Goal: Task Accomplishment & Management: Complete application form

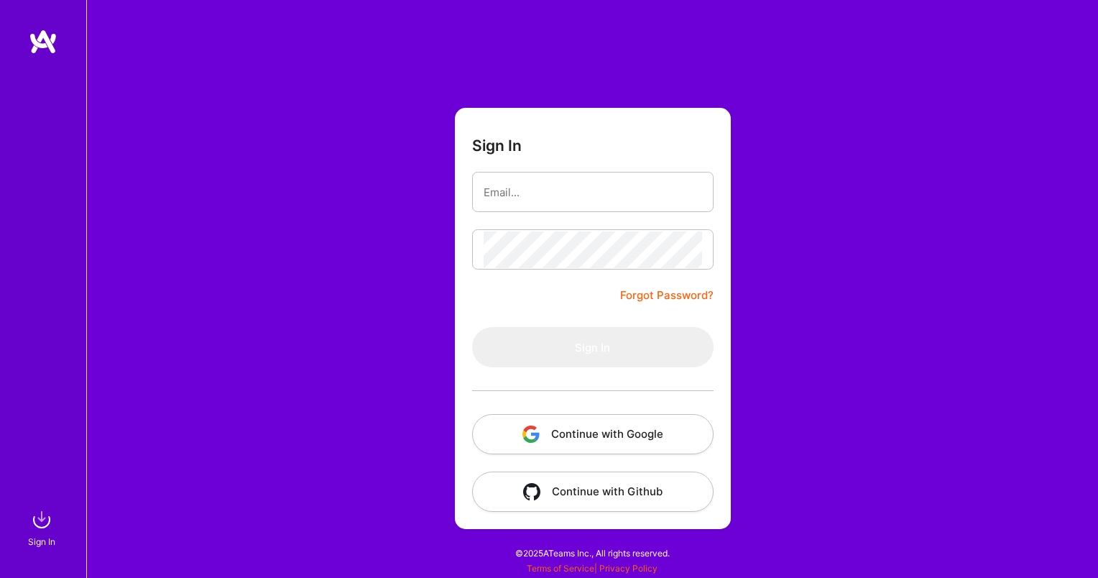
click at [582, 436] on button "Continue with Google" at bounding box center [593, 434] width 242 height 40
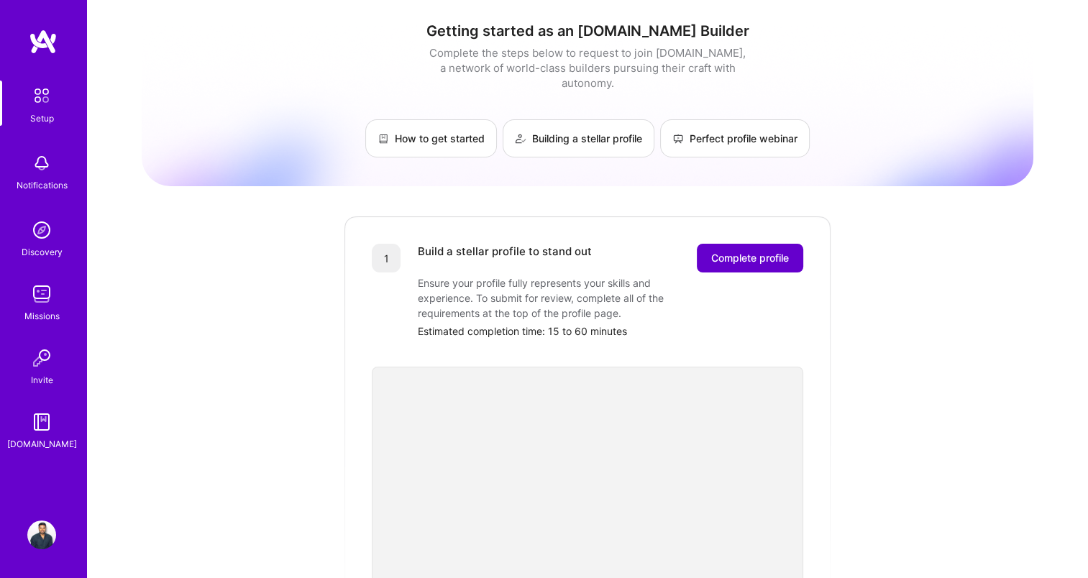
click at [761, 251] on span "Complete profile" at bounding box center [750, 258] width 78 height 14
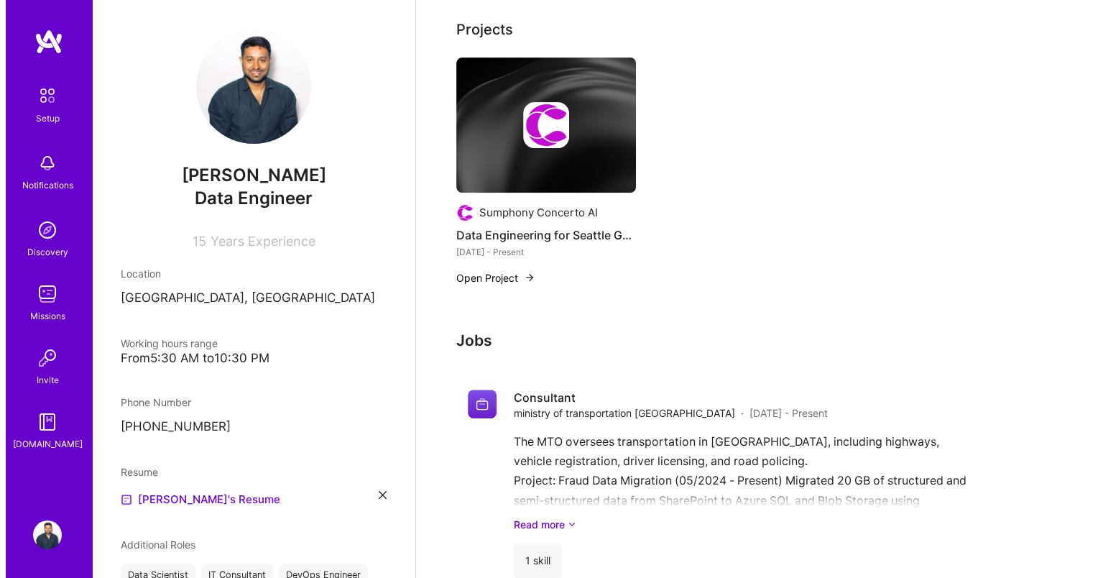
scroll to position [576, 0]
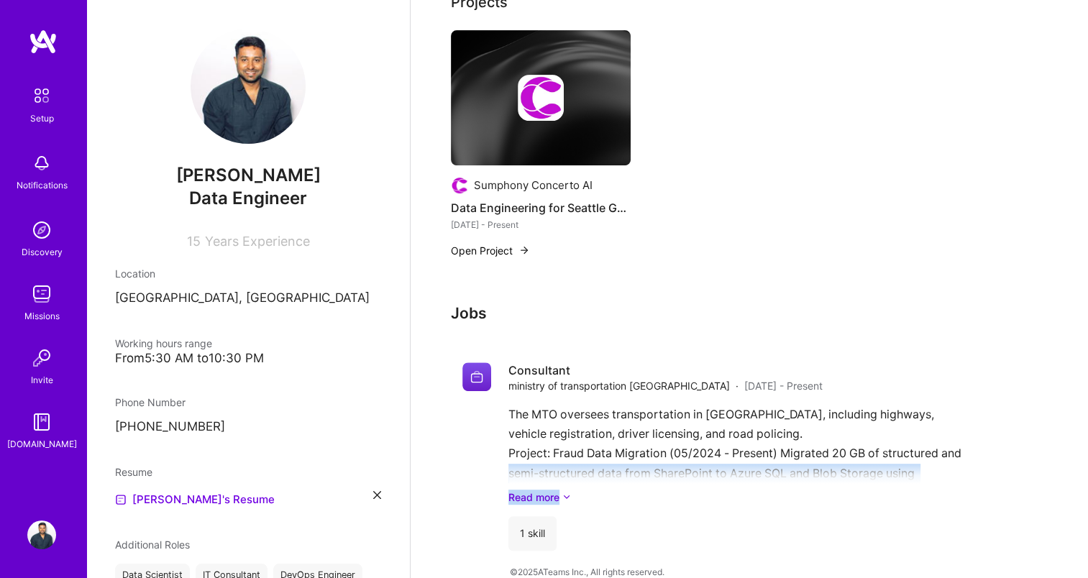
drag, startPoint x: 1072, startPoint y: 436, endPoint x: 1072, endPoint y: 485, distance: 49.6
click at [1072, 485] on div "Complete your profile to take the first step in unlocking full A.Team access On…" at bounding box center [748, 39] width 677 height 1116
click at [518, 243] on button "Open Project" at bounding box center [490, 250] width 79 height 15
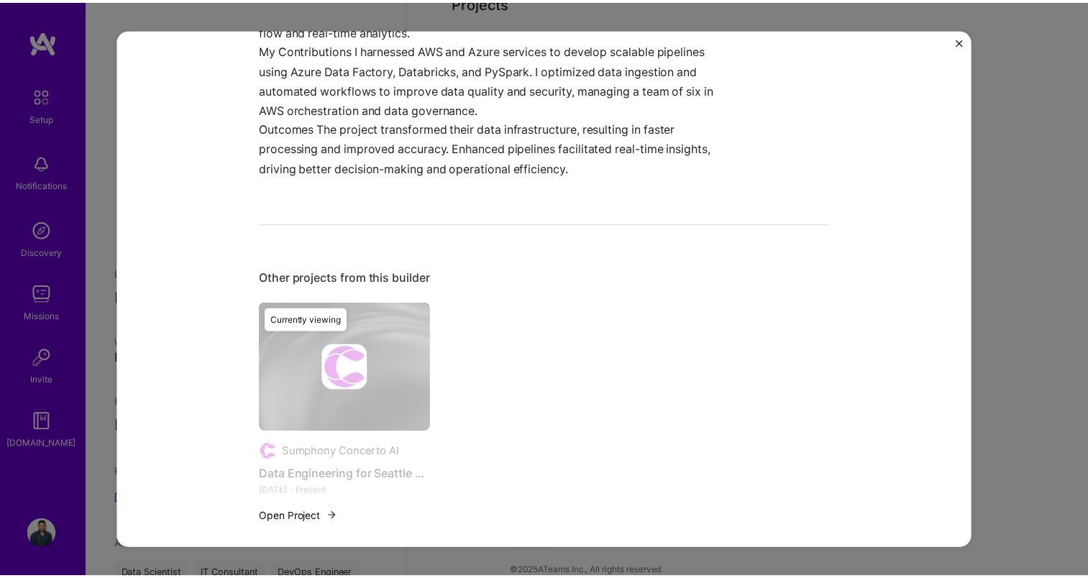
scroll to position [778, 0]
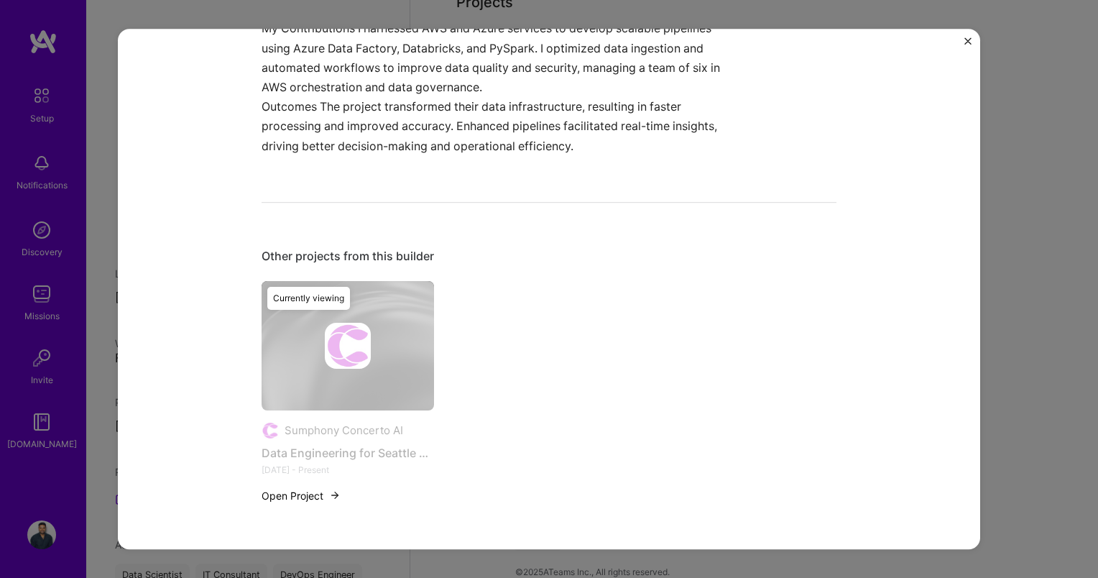
click at [965, 40] on img "Close" at bounding box center [968, 40] width 7 height 7
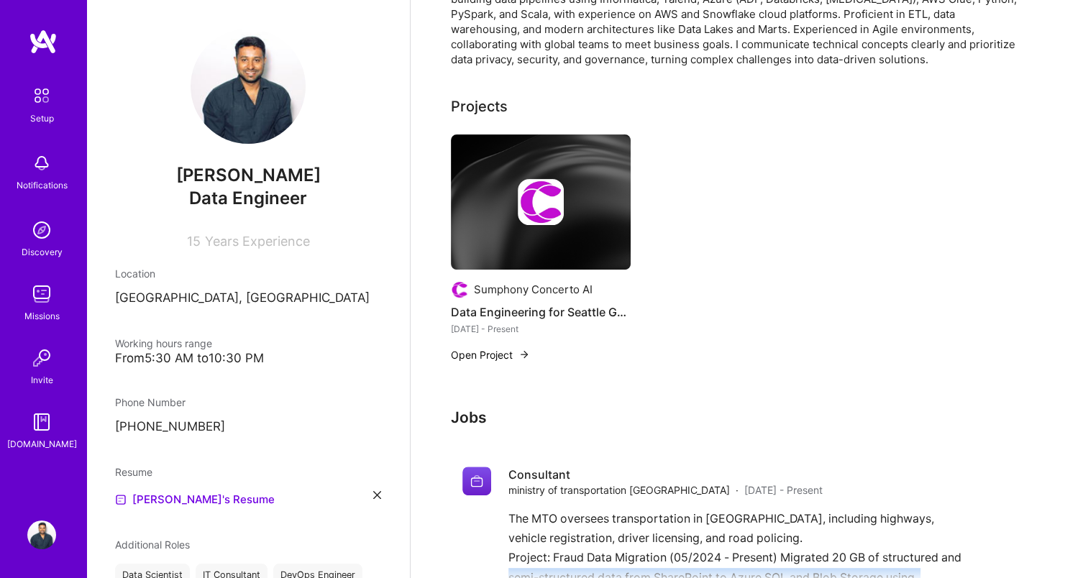
scroll to position [576, 0]
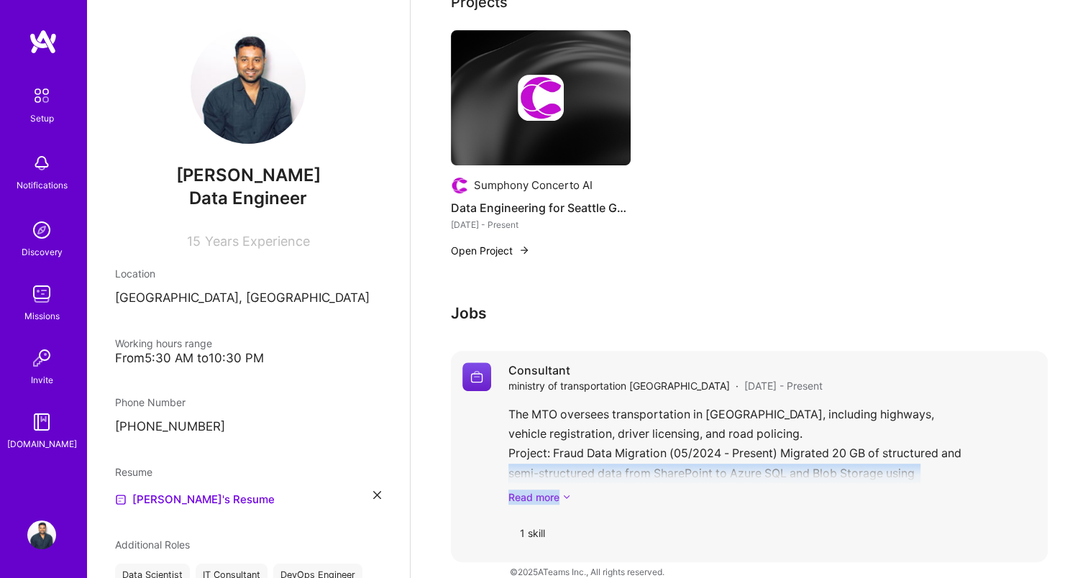
click at [548, 489] on link "Read more" at bounding box center [772, 496] width 528 height 15
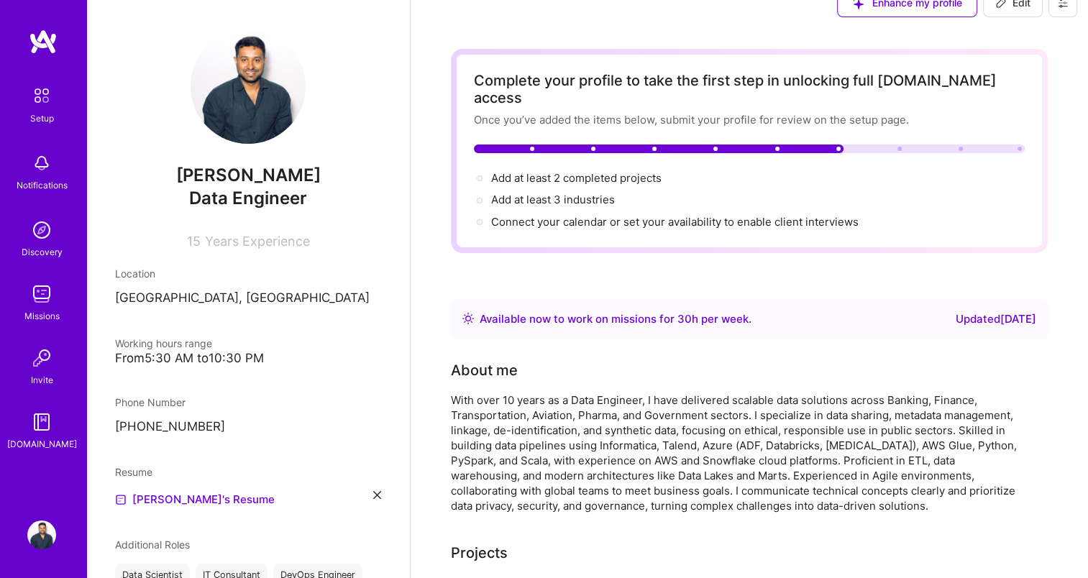
scroll to position [25, 0]
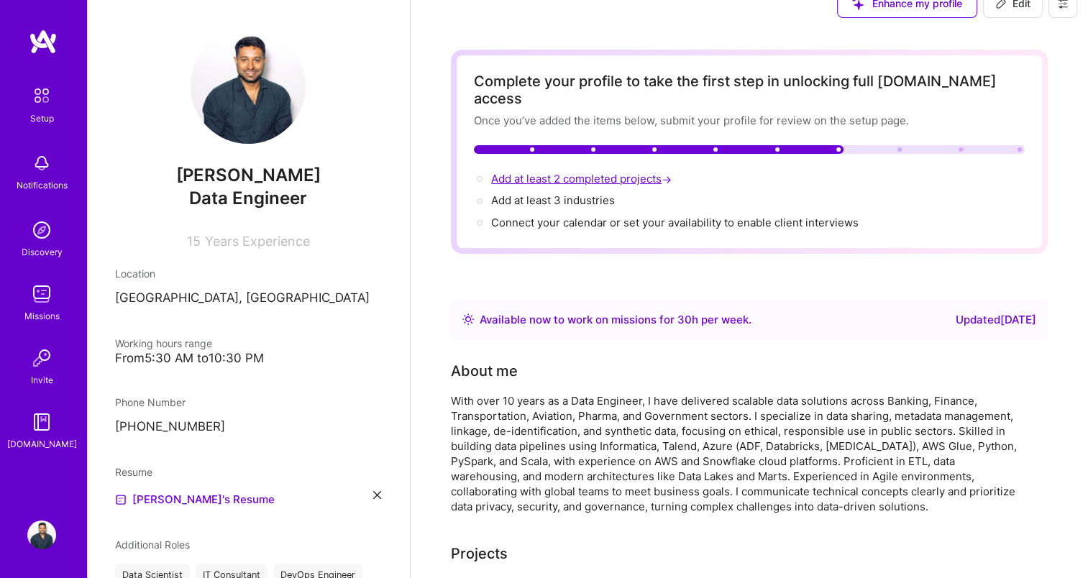
click at [610, 172] on span "Add at least 2 completed projects →" at bounding box center [582, 179] width 183 height 14
select select "CA"
select select "Right Now"
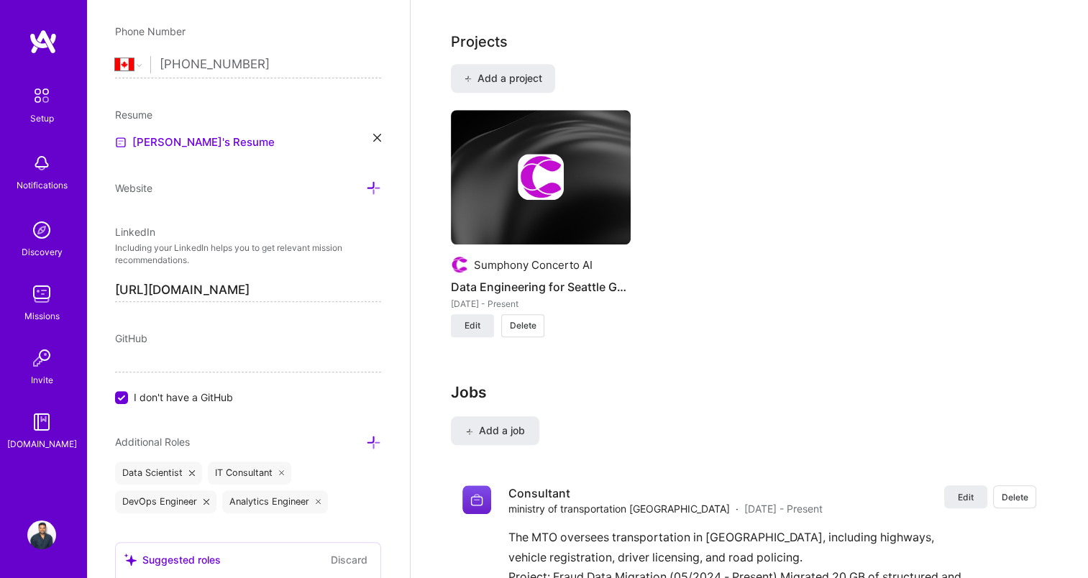
scroll to position [1156, 0]
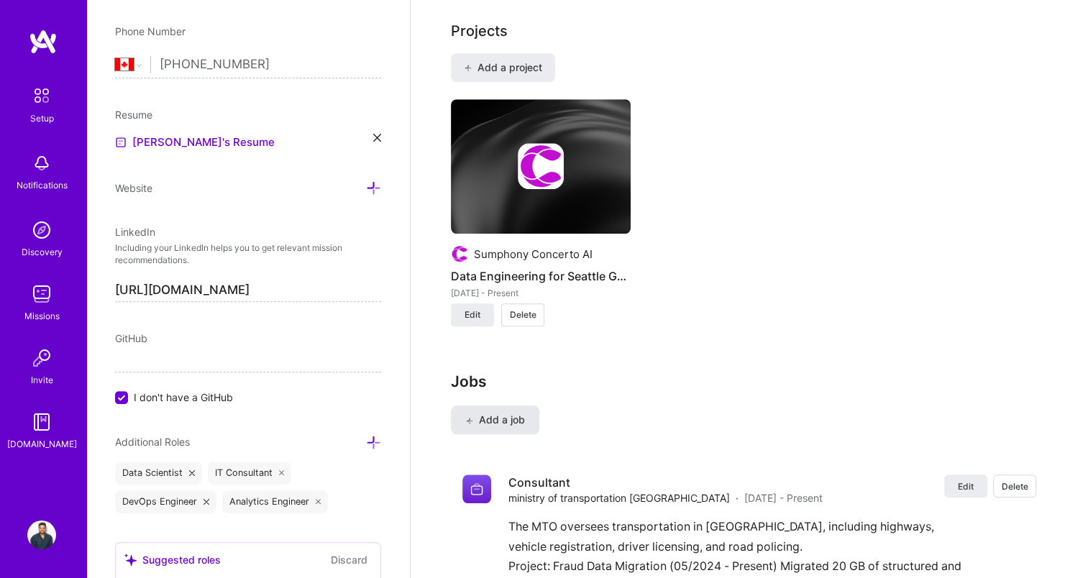
click at [493, 409] on button "Add a job" at bounding box center [495, 419] width 88 height 29
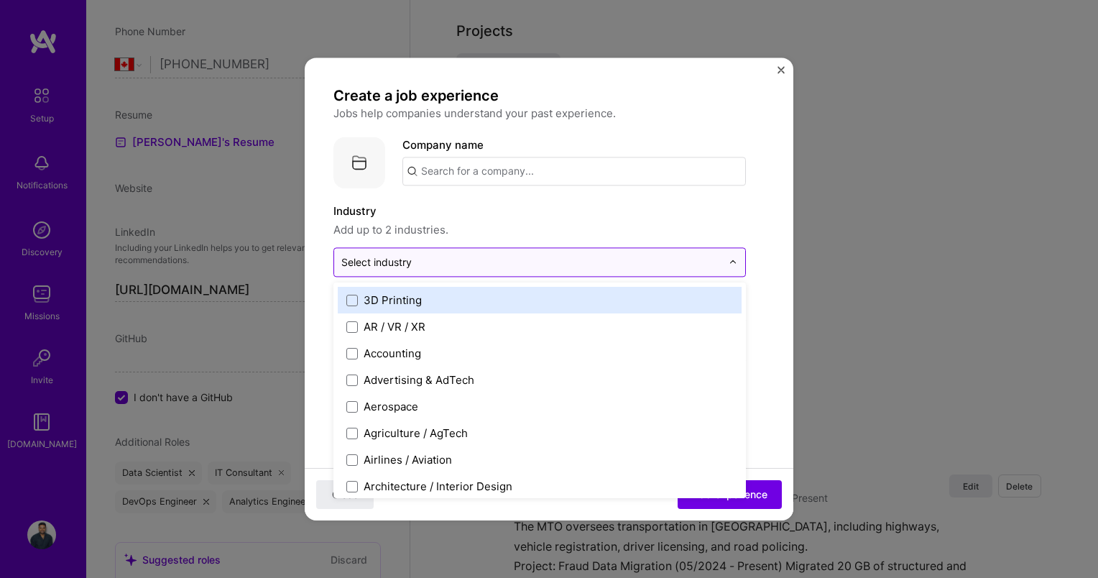
click at [511, 264] on input "text" at bounding box center [531, 261] width 380 height 15
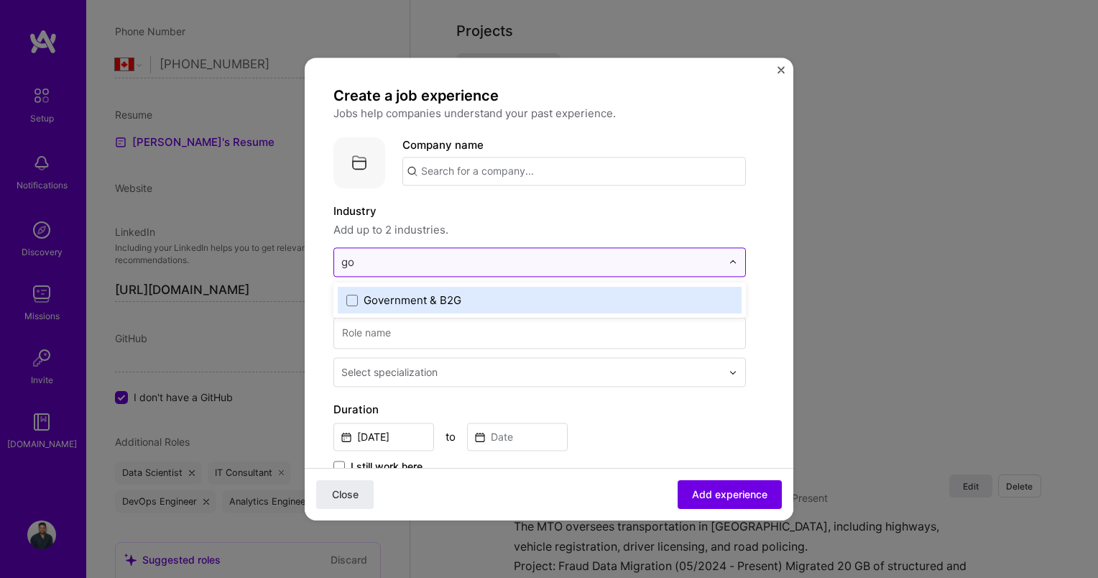
type input "gov"
click at [526, 305] on label "Government & B2G" at bounding box center [539, 300] width 387 height 15
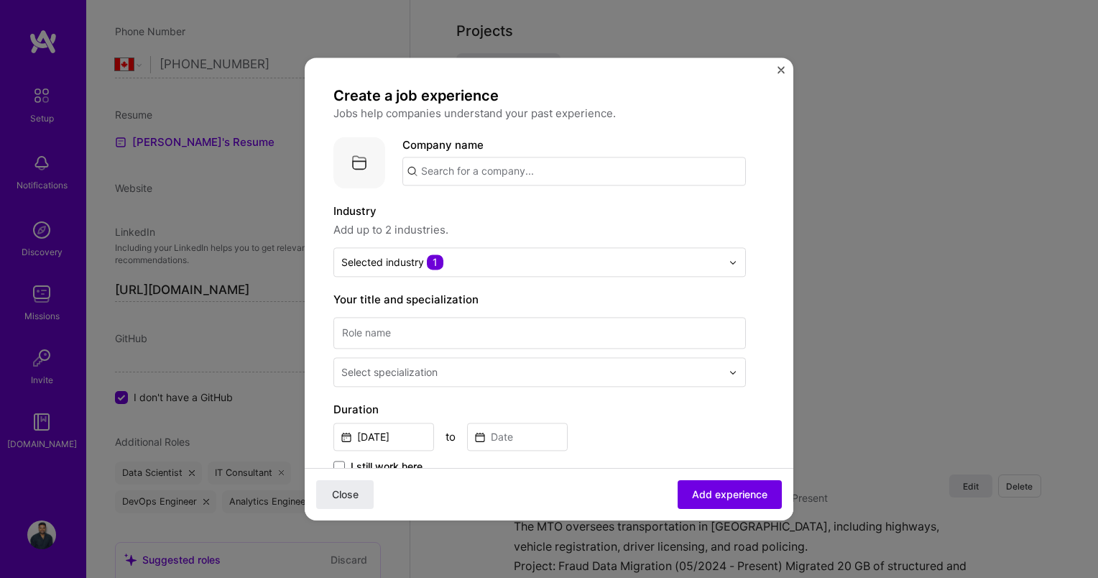
click at [774, 287] on form "Create a job experience Jobs help companies understand your past experience. Co…" at bounding box center [549, 559] width 489 height 947
click at [556, 331] on input at bounding box center [540, 333] width 413 height 32
click at [781, 68] on img "Close" at bounding box center [781, 69] width 7 height 7
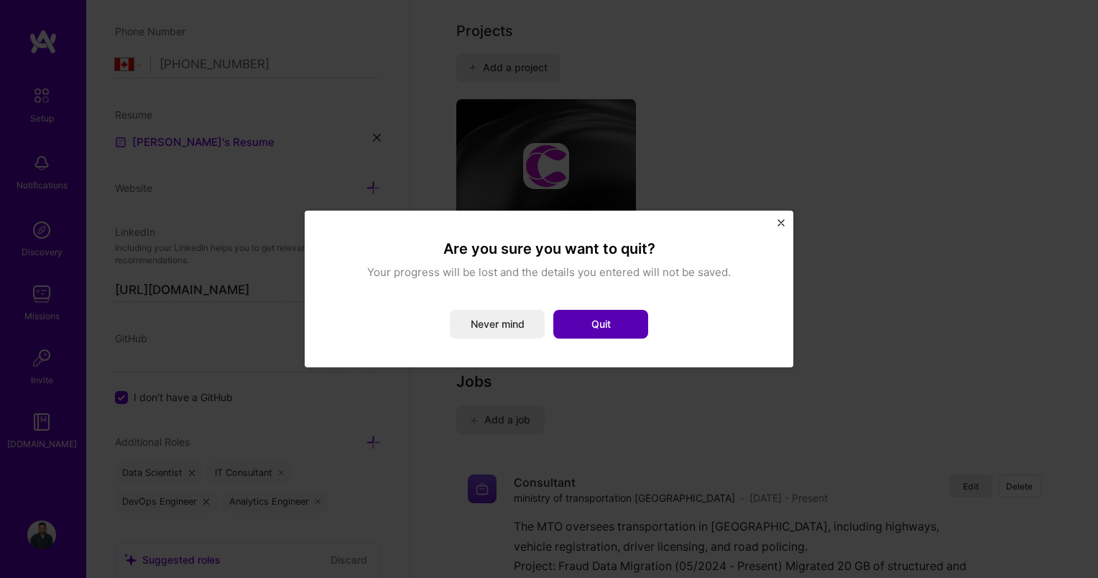
click at [596, 328] on button "Quit" at bounding box center [600, 324] width 95 height 29
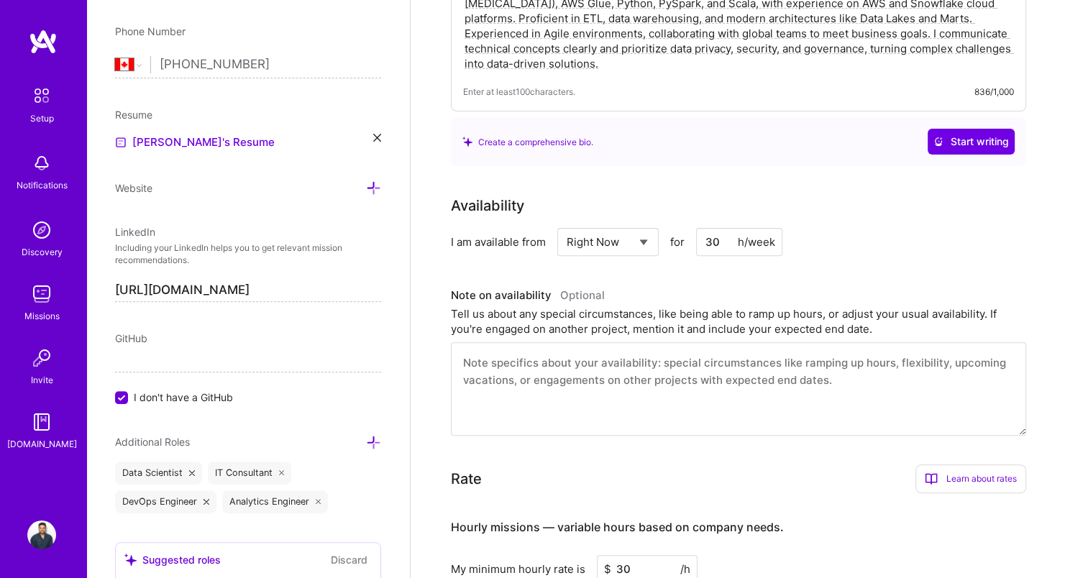
scroll to position [492, 0]
